Goal: Navigation & Orientation: Find specific page/section

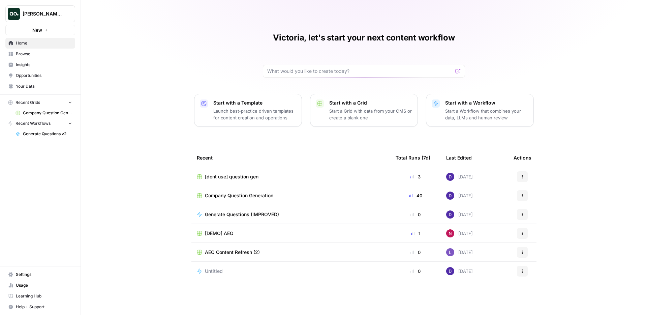
click at [27, 63] on span "Insights" at bounding box center [44, 65] width 56 height 6
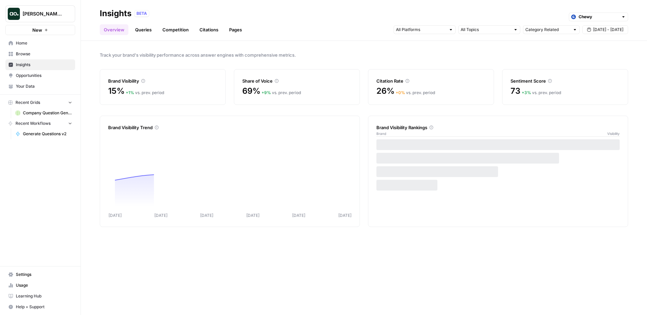
click at [145, 33] on link "Queries" at bounding box center [143, 29] width 25 height 11
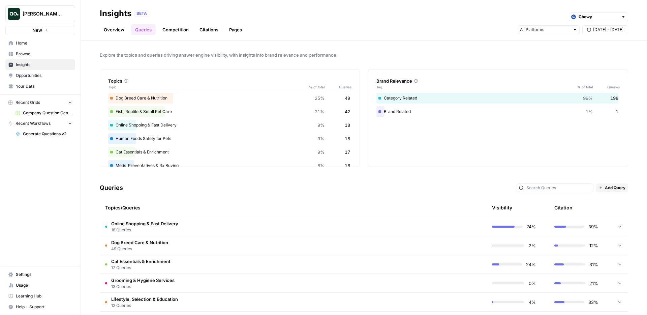
scroll to position [35, 0]
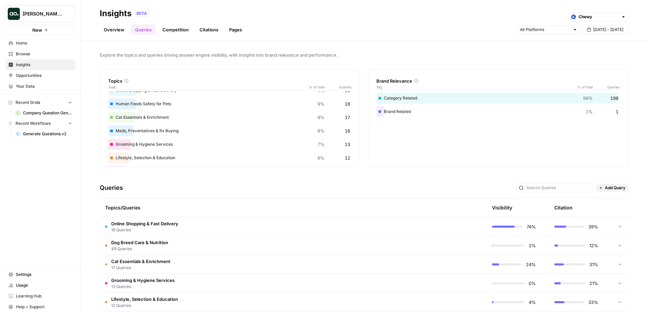
click at [140, 178] on div "Queries Add Query" at bounding box center [364, 188] width 528 height 21
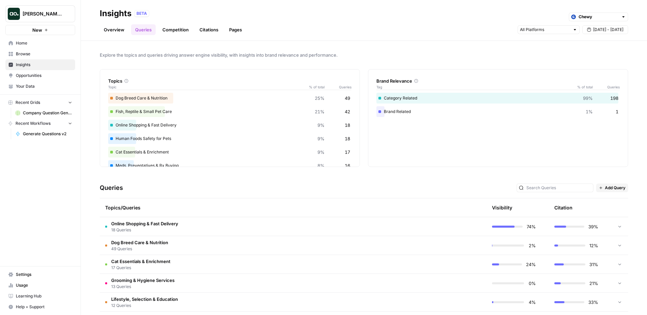
click at [293, 59] on div "Explore the topics and queries driving answer engine visibility, with insights …" at bounding box center [364, 178] width 566 height 274
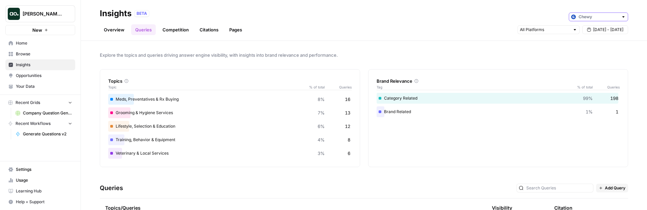
click at [586, 17] on input "text" at bounding box center [598, 16] width 40 height 7
drag, startPoint x: 589, startPoint y: 31, endPoint x: 585, endPoint y: 35, distance: 5.0
click at [589, 31] on span "ThoughtSpot" at bounding box center [601, 31] width 38 height 7
type input "ThoughtSpot"
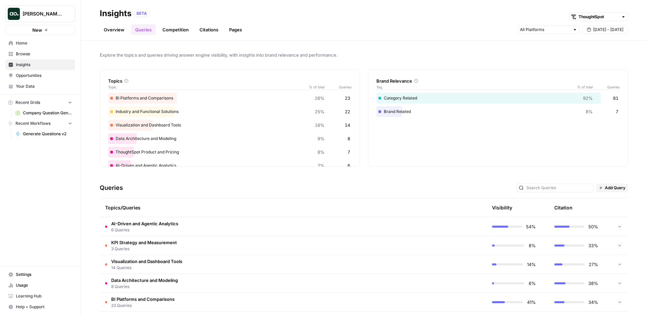
click at [283, 39] on header "Insights BETA ThoughtSpot Overview Queries Competition Citations Pages Sep 26 -…" at bounding box center [364, 20] width 566 height 41
click at [28, 144] on span "Settings" at bounding box center [44, 274] width 56 height 6
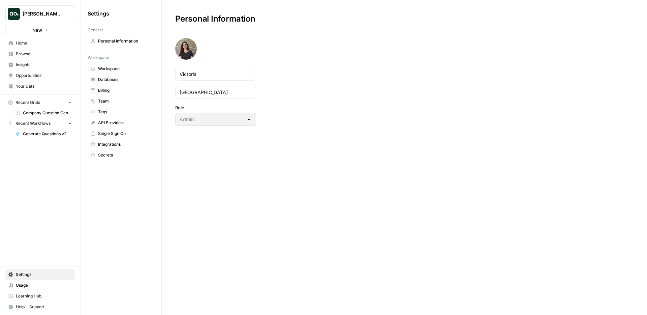
click at [29, 86] on span "Your Data" at bounding box center [44, 86] width 56 height 6
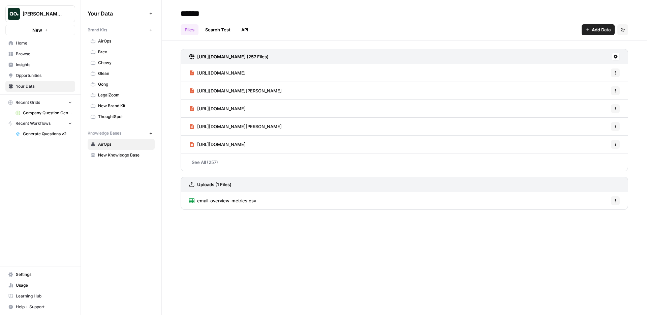
click at [111, 61] on span "Chewy" at bounding box center [125, 63] width 54 height 6
